Goal: Task Accomplishment & Management: Complete application form

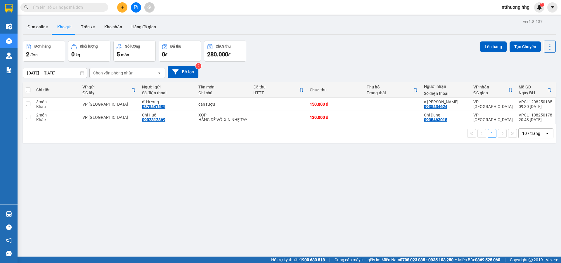
click at [51, 74] on input "[DATE] – [DATE]" at bounding box center [55, 72] width 64 height 9
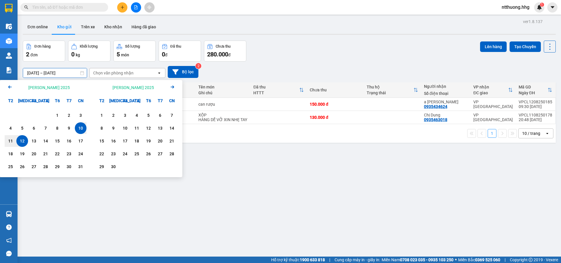
click at [23, 139] on div "12" at bounding box center [22, 141] width 8 height 7
type input "[DATE] – [DATE]"
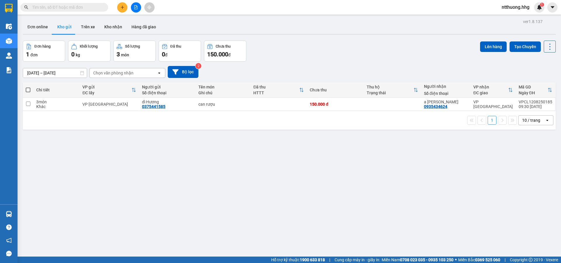
click at [74, 6] on input "text" at bounding box center [66, 7] width 69 height 6
click at [123, 9] on icon "plus" at bounding box center [122, 7] width 4 height 4
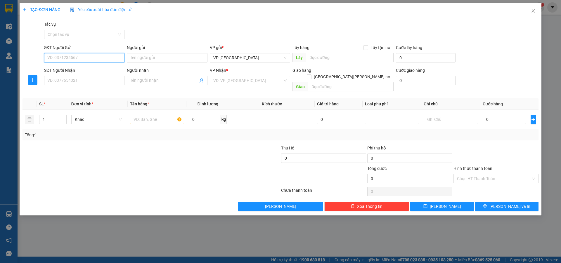
click at [69, 58] on input "SĐT Người Gửi" at bounding box center [84, 57] width 80 height 9
click at [68, 80] on input "SĐT Người Nhận" at bounding box center [84, 80] width 80 height 9
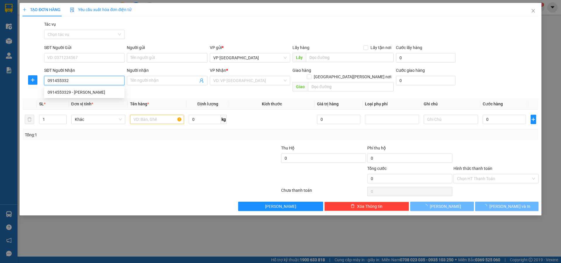
type input "0914553329"
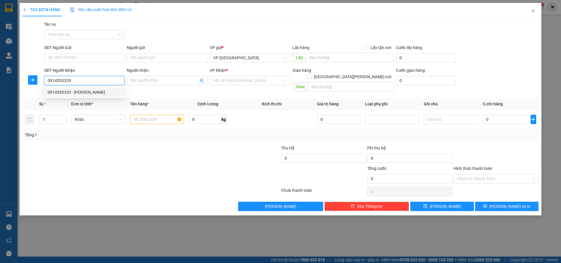
click at [91, 93] on div "0914553329 - [PERSON_NAME]" at bounding box center [84, 92] width 73 height 6
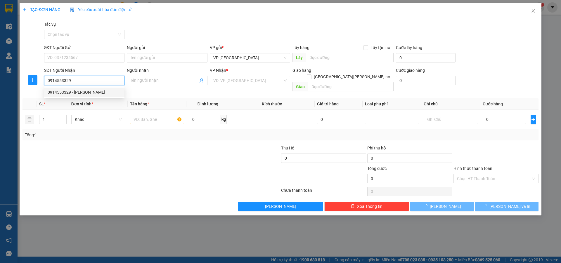
type input "Chị Trang"
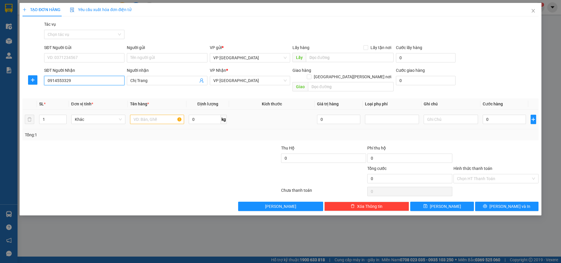
type input "0914553329"
click at [149, 115] on input "text" at bounding box center [157, 119] width 54 height 9
click at [508, 115] on input "0" at bounding box center [504, 119] width 44 height 9
type input "5"
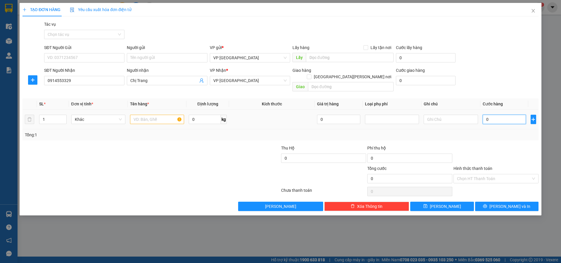
type input "5"
type input "50"
type input "500"
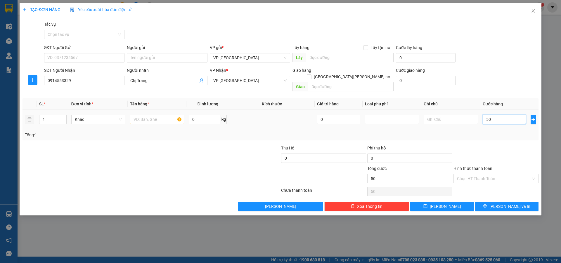
type input "500"
type input "5.000"
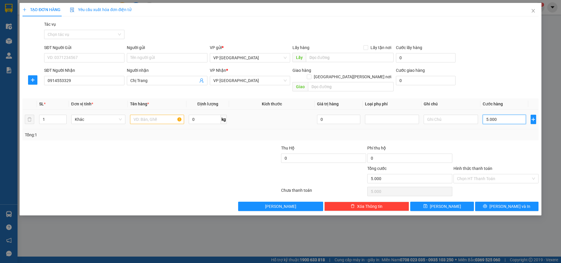
type input "50.000"
click at [148, 116] on input "text" at bounding box center [157, 119] width 54 height 9
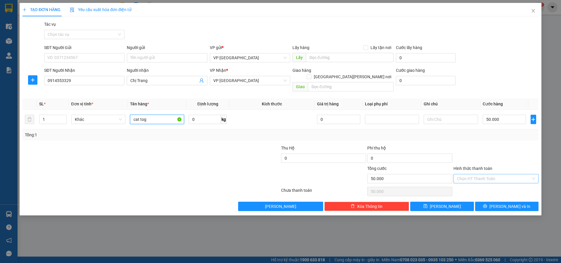
type input "cat tog"
click at [510, 176] on input "Hình thức thanh toán" at bounding box center [494, 178] width 74 height 9
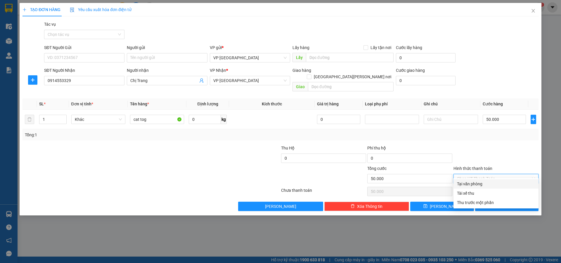
click at [496, 186] on div "Tại văn phòng" at bounding box center [496, 184] width 78 height 6
type input "0"
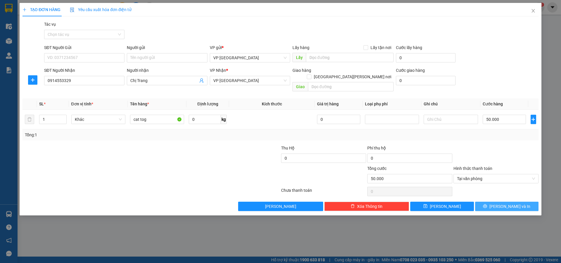
click at [509, 203] on span "[PERSON_NAME] và In" at bounding box center [509, 206] width 41 height 6
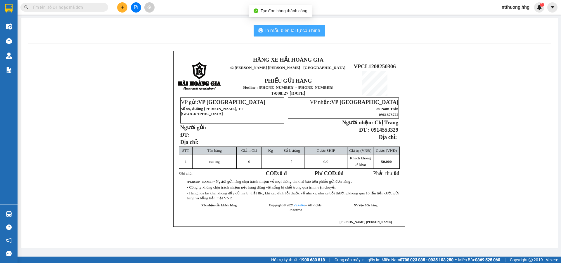
click at [291, 32] on span "In mẫu biên lai tự cấu hình" at bounding box center [292, 30] width 55 height 7
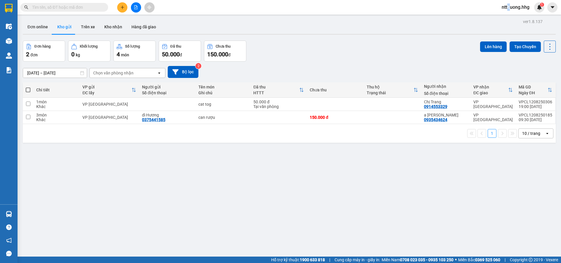
click at [508, 8] on span "ntthuong.hhg" at bounding box center [515, 7] width 37 height 7
click at [523, 18] on span "Đăng xuất" at bounding box center [518, 18] width 26 height 6
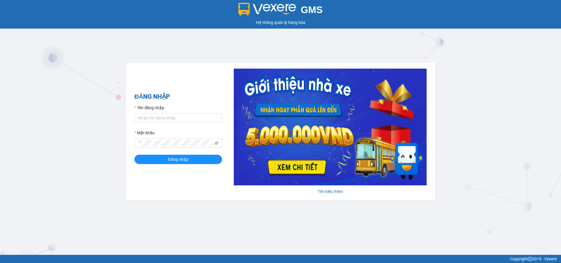
click at [159, 113] on div "Tên đăng nhập" at bounding box center [178, 109] width 88 height 9
click at [157, 120] on input "Tên đăng nhập" at bounding box center [178, 117] width 88 height 9
type input "nvquoc.hhg"
click at [134, 155] on button "Đăng nhập" at bounding box center [178, 159] width 88 height 9
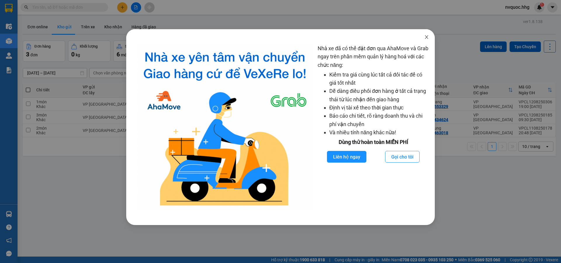
click at [426, 37] on icon "close" at bounding box center [426, 37] width 5 height 5
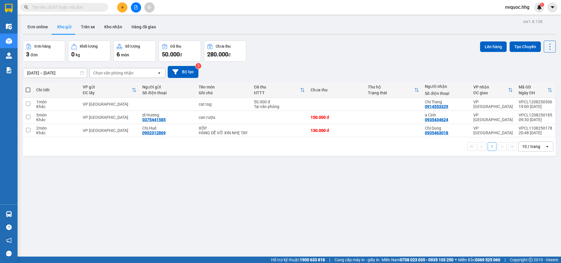
click at [70, 73] on input "[DATE] – [DATE]" at bounding box center [55, 72] width 64 height 9
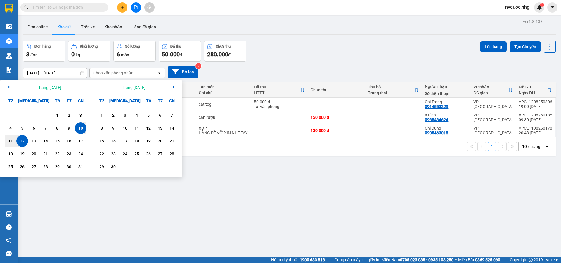
click at [27, 142] on div "12" at bounding box center [22, 141] width 12 height 12
type input "[DATE] – [DATE]"
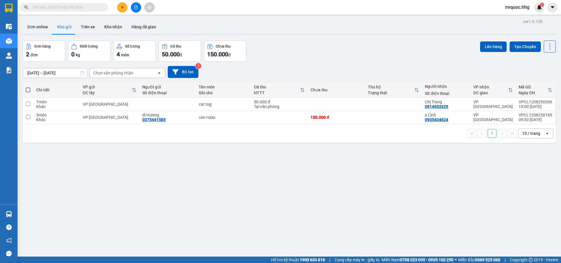
click at [196, 204] on div "ver 1.8.138 Đơn online Kho gửi Trên xe Kho nhận Hàng đã giao Đơn hàng 2 đơn Khố…" at bounding box center [288, 149] width 537 height 263
